Goal: Task Accomplishment & Management: Use online tool/utility

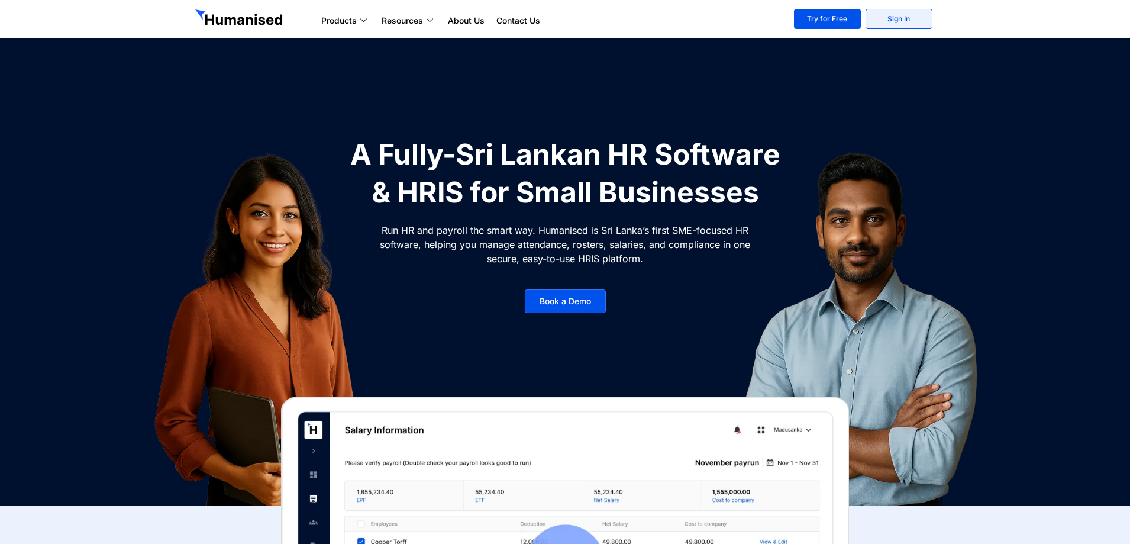
click at [889, 18] on link "Sign In" at bounding box center [899, 19] width 67 height 20
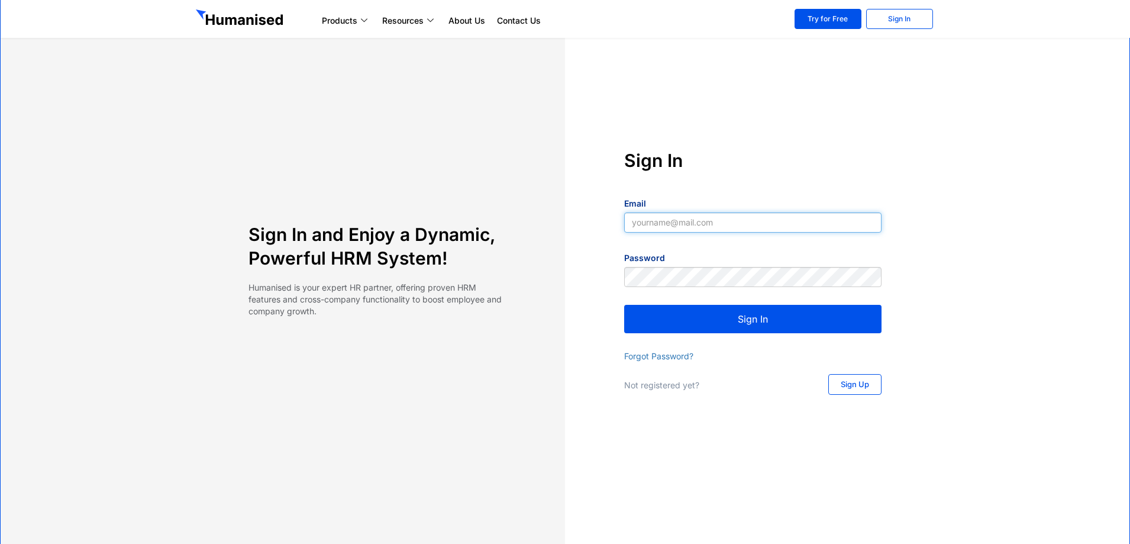
type input "yapa2009@yahoo.com"
click at [783, 316] on button "Sign In" at bounding box center [752, 319] width 257 height 28
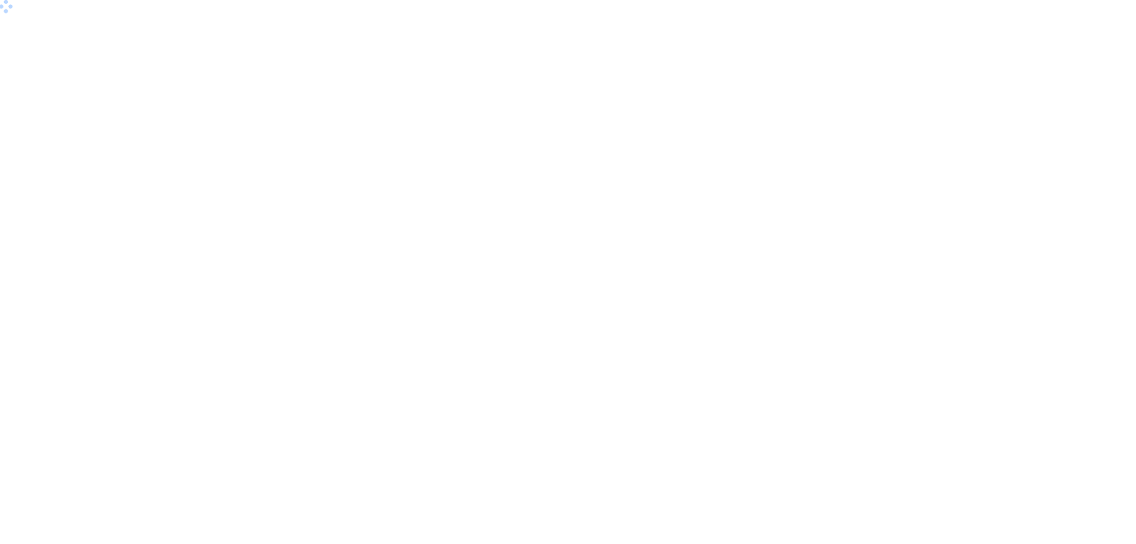
click at [999, 12] on body at bounding box center [568, 272] width 1136 height 544
